Goal: Task Accomplishment & Management: Manage account settings

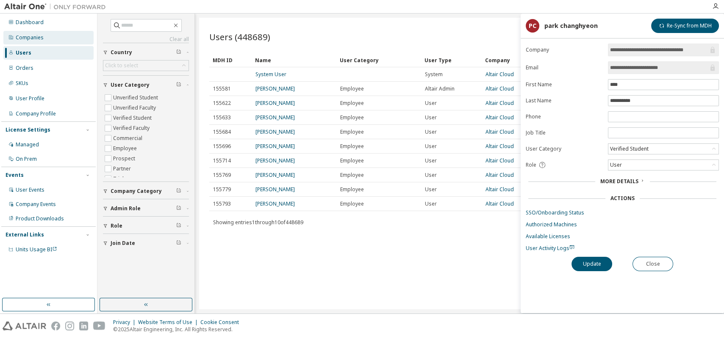
click at [42, 36] on div "Companies" at bounding box center [48, 38] width 90 height 14
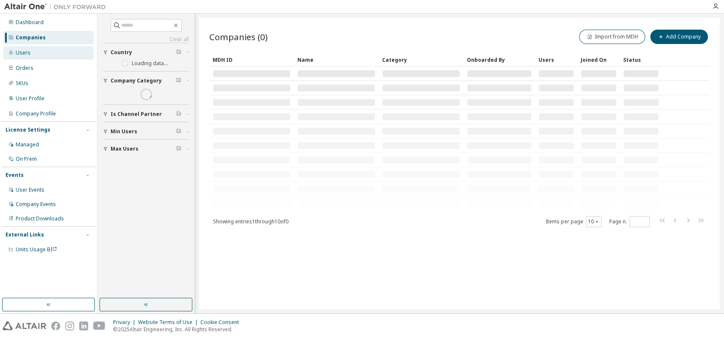
click at [45, 47] on div "Users" at bounding box center [48, 53] width 90 height 14
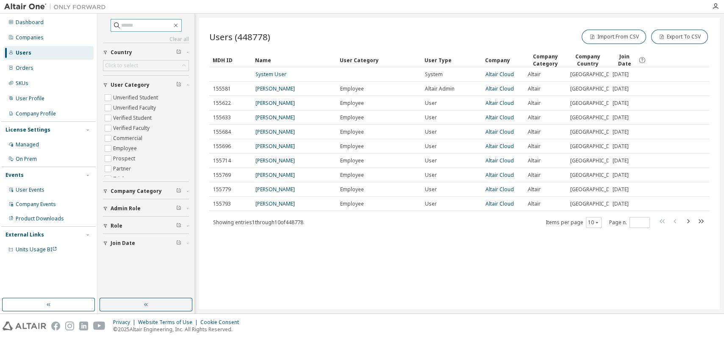
click at [140, 24] on input "text" at bounding box center [146, 25] width 51 height 8
paste input "**********"
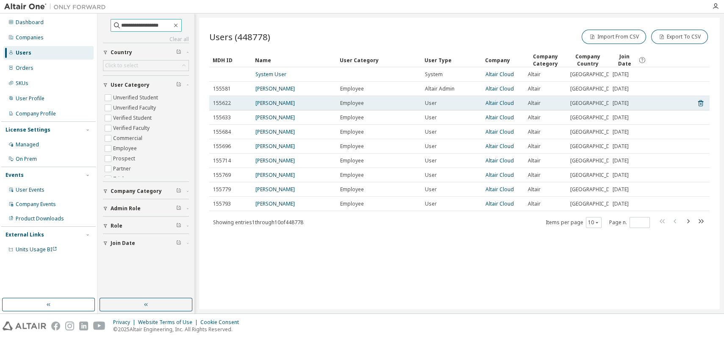
type input "**********"
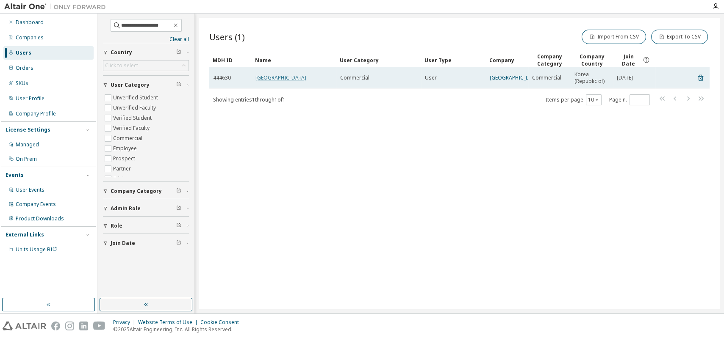
click at [263, 80] on link "[GEOGRAPHIC_DATA]" at bounding box center [280, 77] width 51 height 7
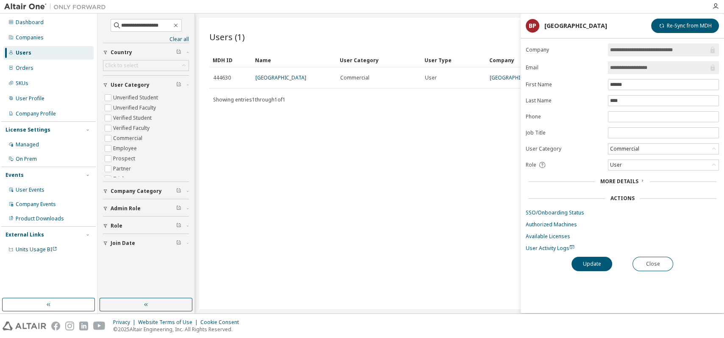
click at [352, 130] on div "Users (1) Import From CSV Export To CSV Clear Load Save Save As Field Operator …" at bounding box center [459, 164] width 520 height 292
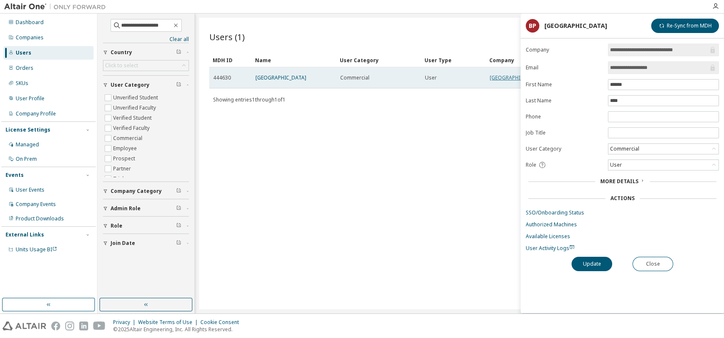
click at [497, 81] on link "[GEOGRAPHIC_DATA]" at bounding box center [514, 77] width 51 height 7
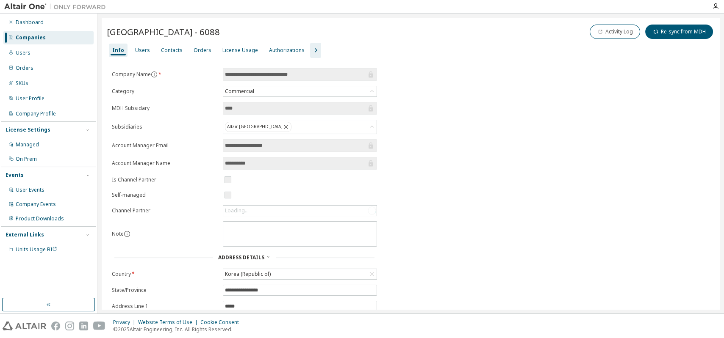
click at [310, 51] on icon "button" at bounding box center [315, 50] width 10 height 10
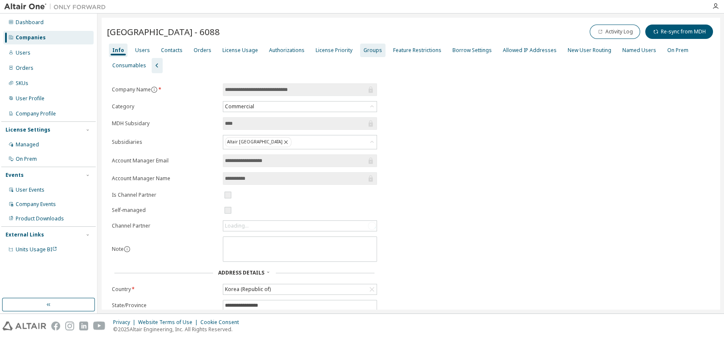
click at [363, 50] on div "Groups" at bounding box center [372, 50] width 19 height 7
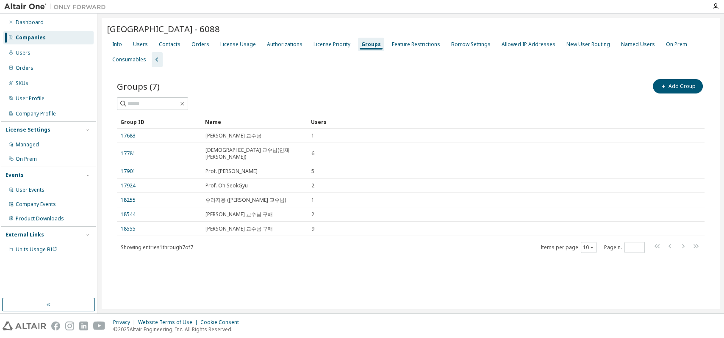
click at [241, 259] on div "Groups (7) Add Group Clear Load Save Save As Field Operator Value Select filter…" at bounding box center [411, 171] width 608 height 208
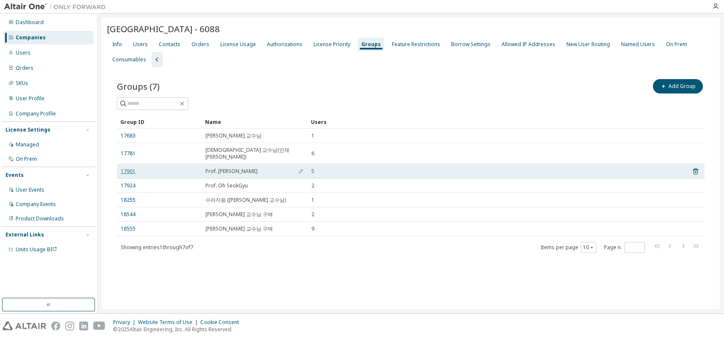
click at [130, 168] on link "17901" at bounding box center [128, 171] width 15 height 7
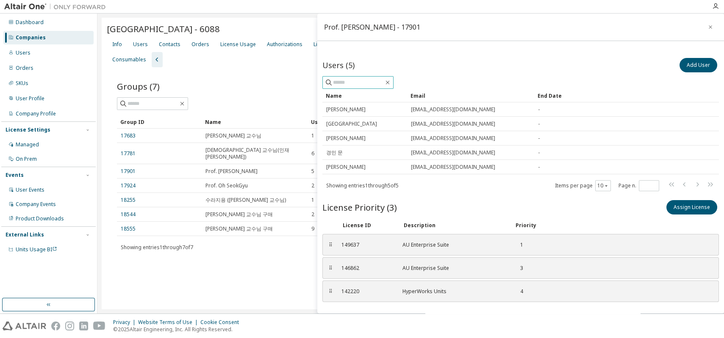
click at [384, 80] on input "text" at bounding box center [358, 82] width 51 height 8
paste input "**********"
type input "**********"
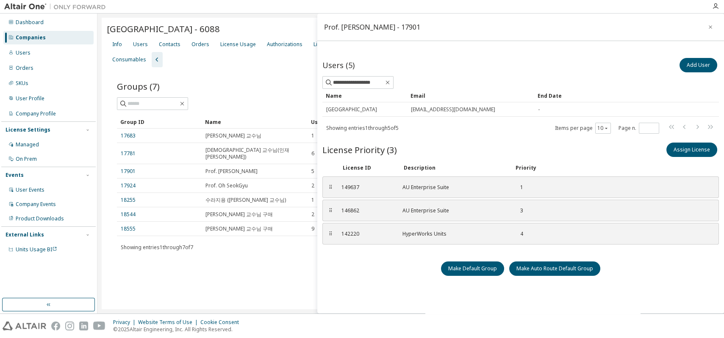
click at [290, 273] on div "[GEOGRAPHIC_DATA] - 6088 Clear Load Save Save As Field Operator Value Select fi…" at bounding box center [411, 164] width 618 height 292
drag, startPoint x: 377, startPoint y: 299, endPoint x: 457, endPoint y: 271, distance: 84.9
click at [377, 299] on div "**********" at bounding box center [520, 191] width 396 height 271
drag, startPoint x: 236, startPoint y: 73, endPoint x: 224, endPoint y: 57, distance: 19.7
click at [236, 73] on div "Groups (7) Add Group Clear Load Save Save As Field Operator Value Select filter…" at bounding box center [411, 171] width 608 height 208
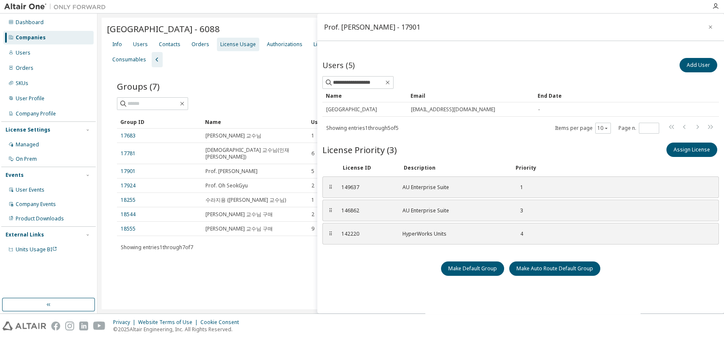
click at [234, 41] on div "License Usage" at bounding box center [238, 44] width 36 height 7
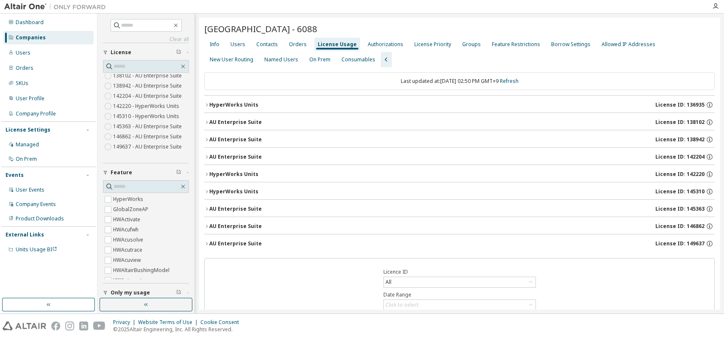
scroll to position [57, 0]
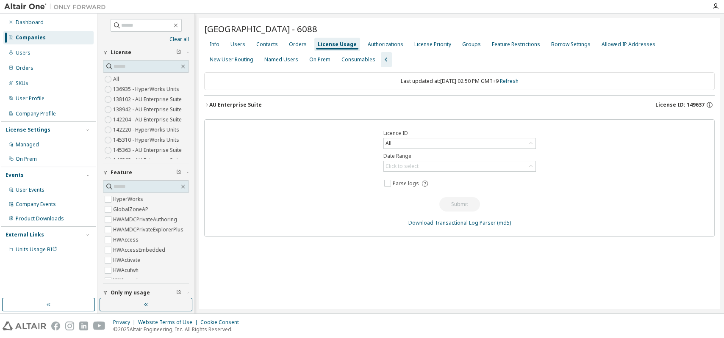
click at [204, 105] on icon "button" at bounding box center [206, 104] width 5 height 5
click at [206, 105] on icon "button" at bounding box center [206, 104] width 5 height 5
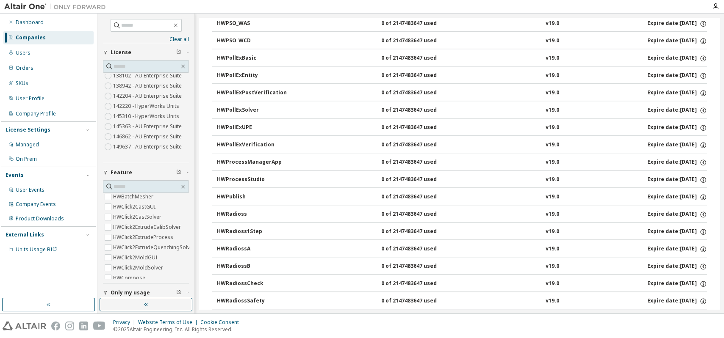
scroll to position [41, 0]
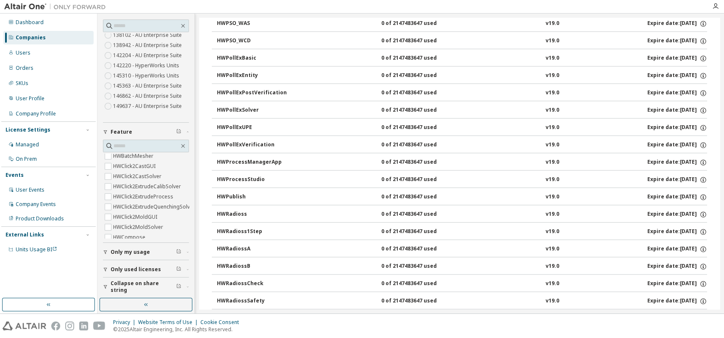
click at [103, 268] on icon "button" at bounding box center [105, 269] width 5 height 5
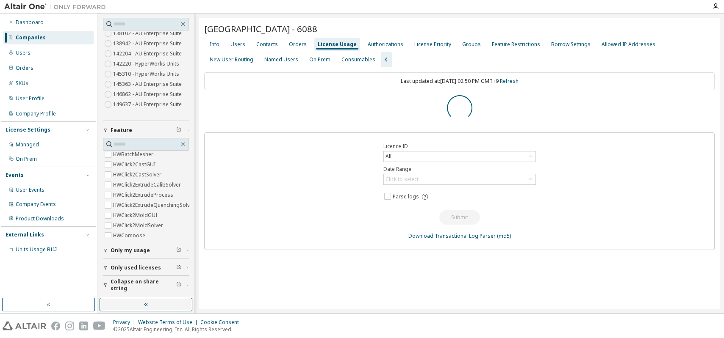
scroll to position [0, 0]
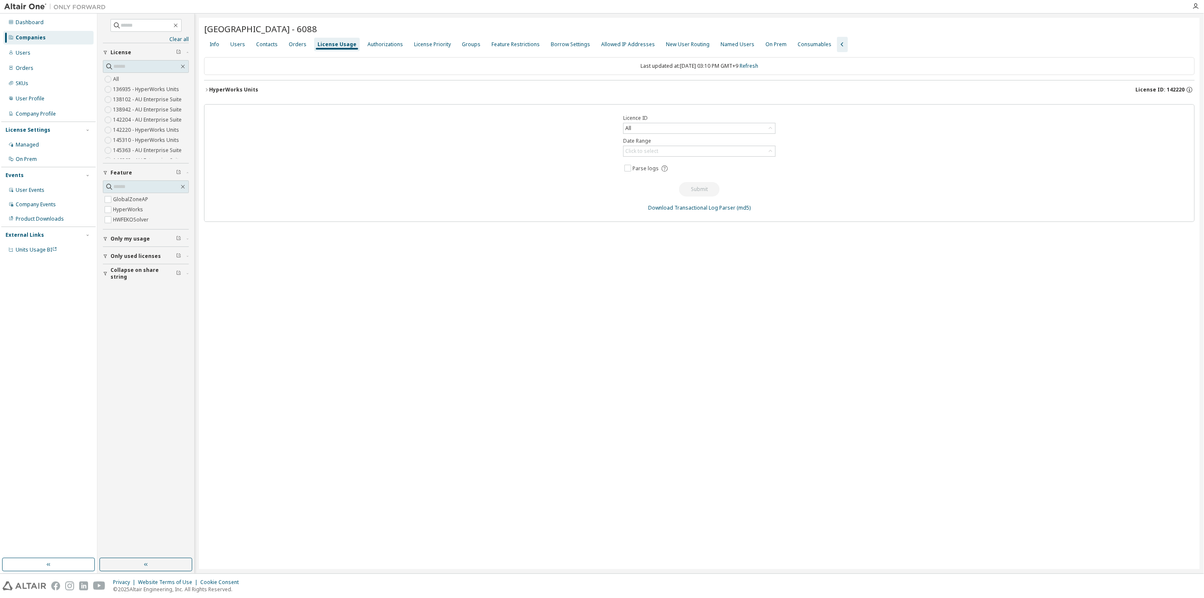
click at [208, 89] on icon "button" at bounding box center [206, 89] width 5 height 5
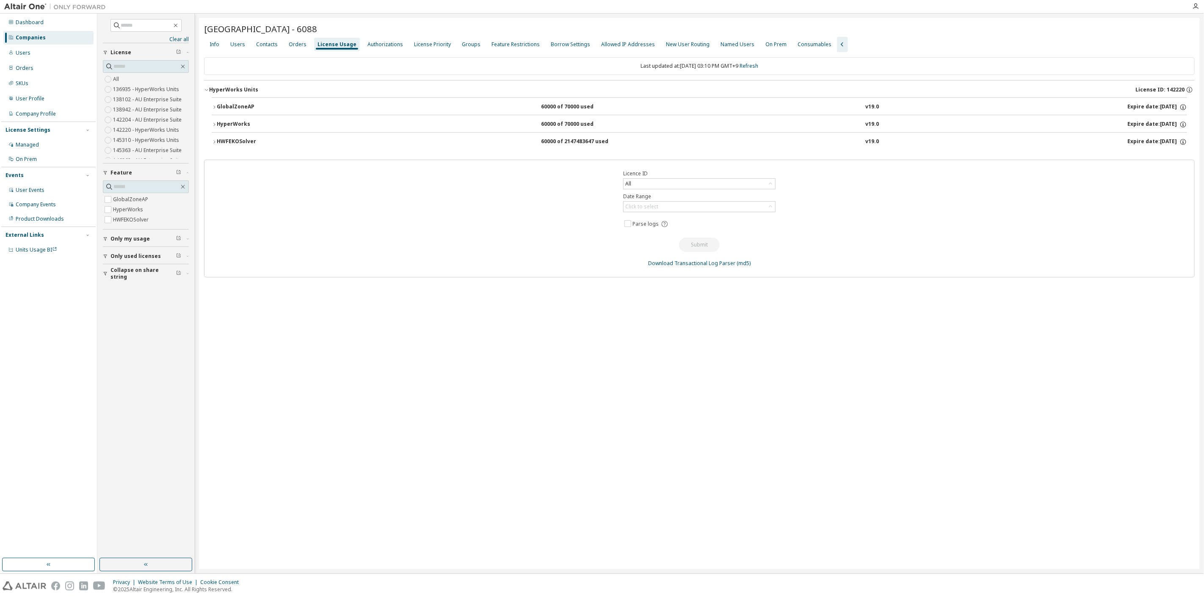
click at [215, 143] on button "HWFEKOSolver 60000 of 2147483647 used v19.0 Expire date: [DATE]" at bounding box center [699, 142] width 975 height 19
click at [213, 122] on icon "button" at bounding box center [214, 124] width 5 height 5
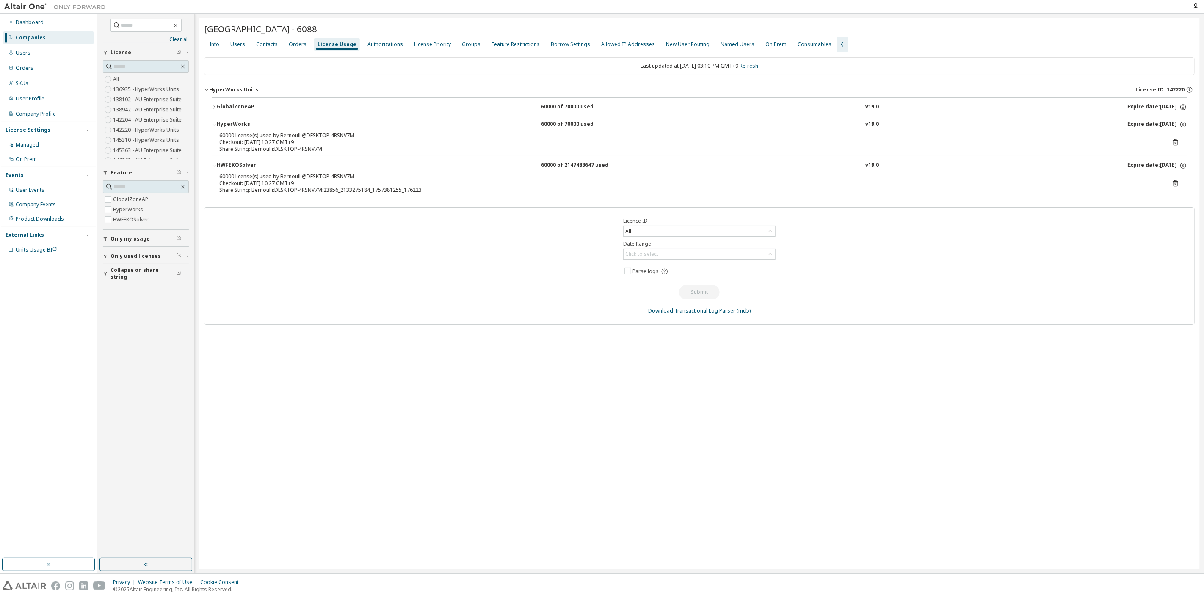
click at [213, 102] on button "GlobalZoneAP 60000 of 70000 used v19.0 Expire date: [DATE]" at bounding box center [699, 107] width 975 height 19
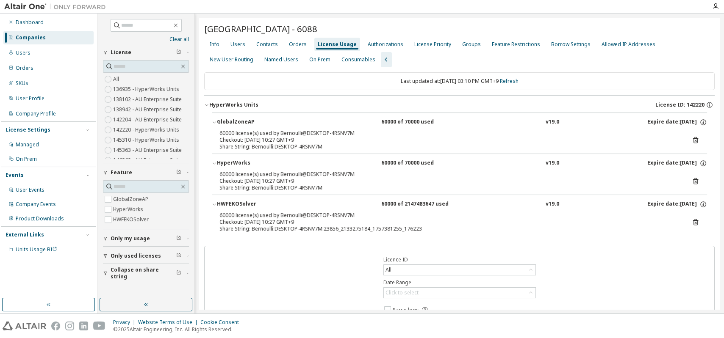
click at [16, 4] on img at bounding box center [57, 7] width 106 height 8
click at [28, 7] on img at bounding box center [57, 7] width 106 height 8
